Goal: Navigation & Orientation: Find specific page/section

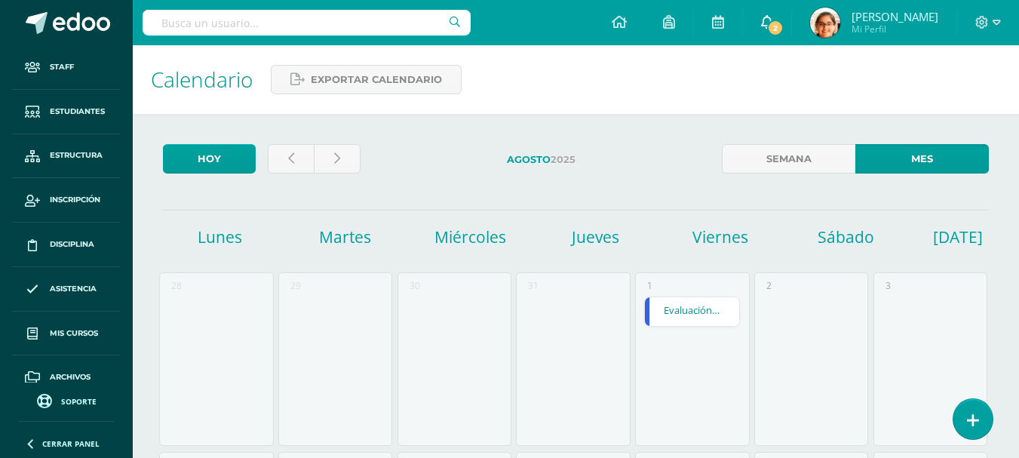
click at [773, 18] on icon at bounding box center [767, 22] width 12 height 14
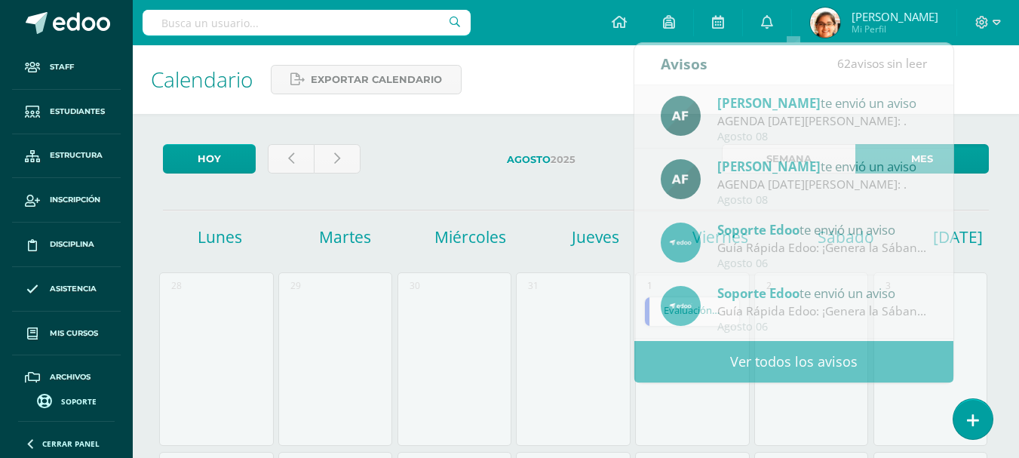
click at [543, 101] on div "Calendario Exportar calendario" at bounding box center [576, 79] width 886 height 69
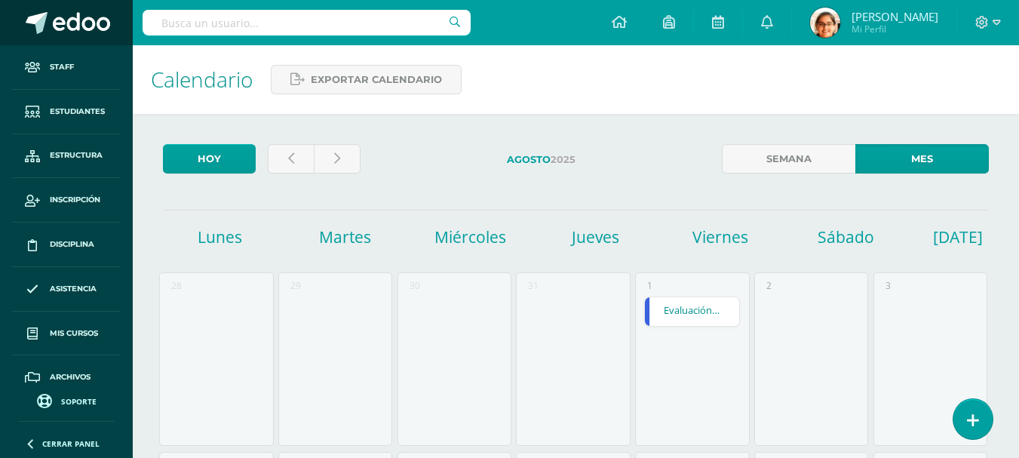
click at [75, 13] on span at bounding box center [81, 23] width 57 height 23
